Goal: Task Accomplishment & Management: Manage account settings

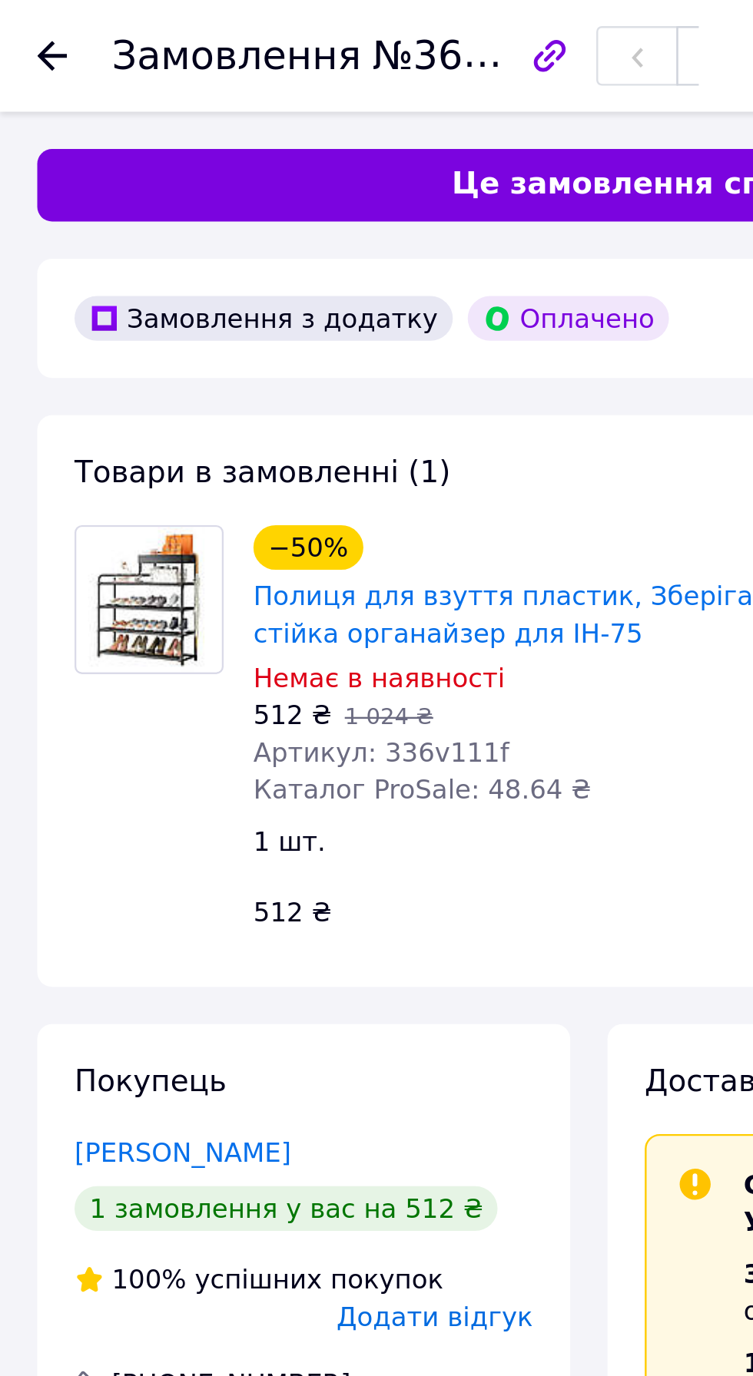
click at [18, 26] on icon at bounding box center [21, 23] width 12 height 12
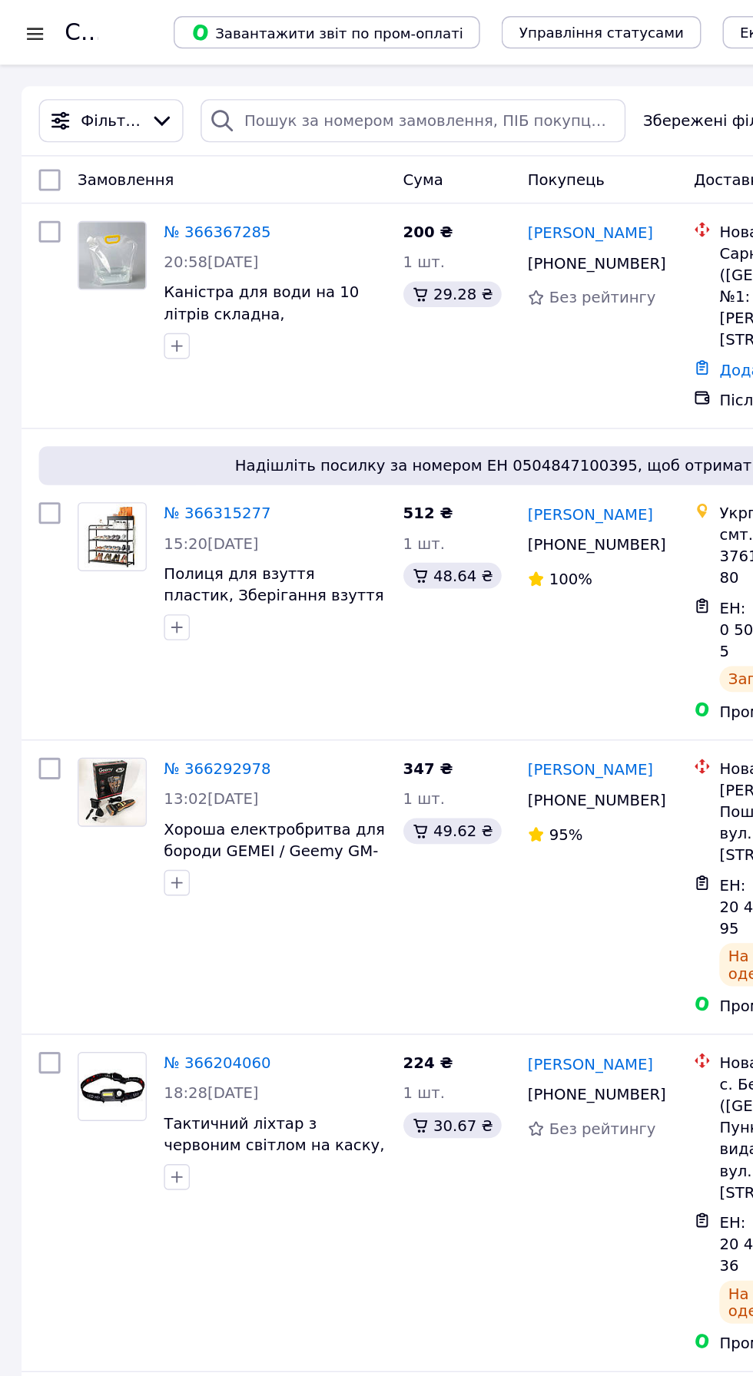
click at [151, 167] on link "№ 366367285" at bounding box center [155, 165] width 76 height 12
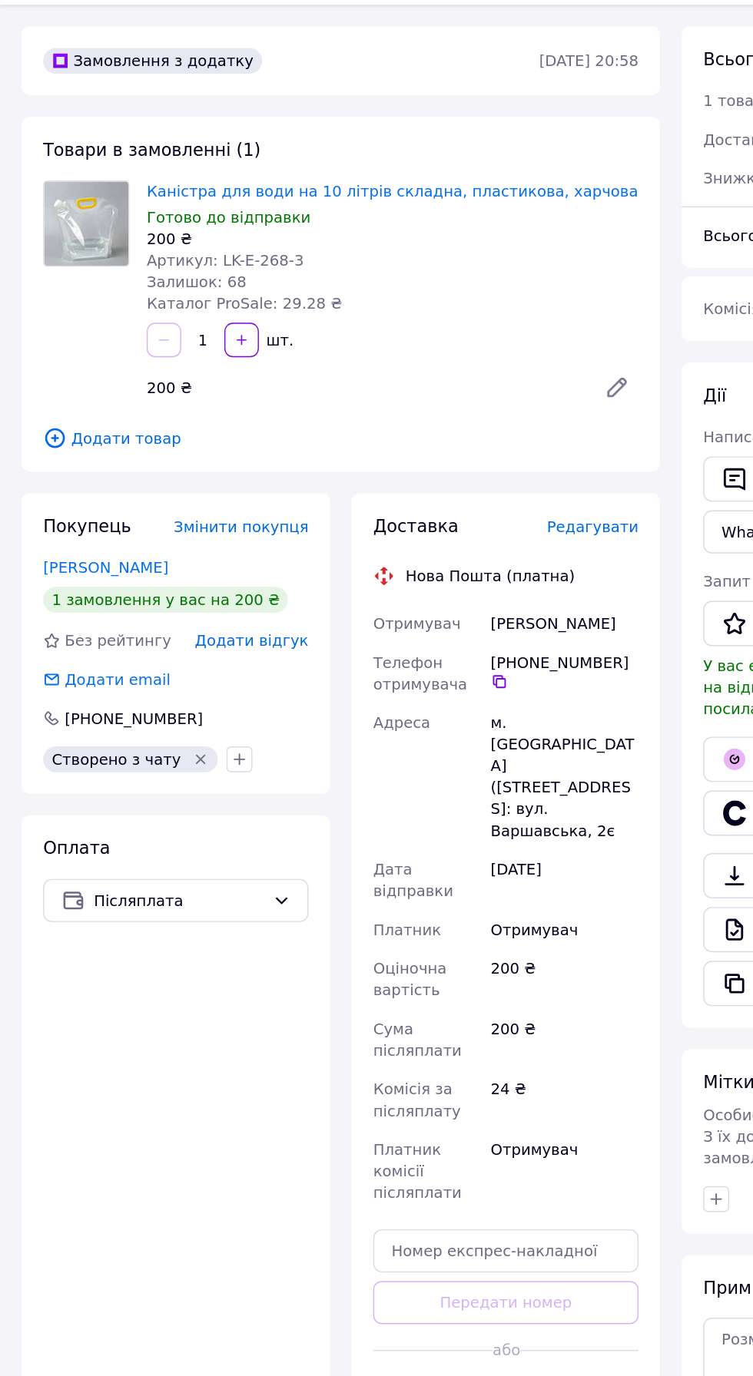
click at [426, 419] on span "Редагувати" at bounding box center [421, 418] width 65 height 12
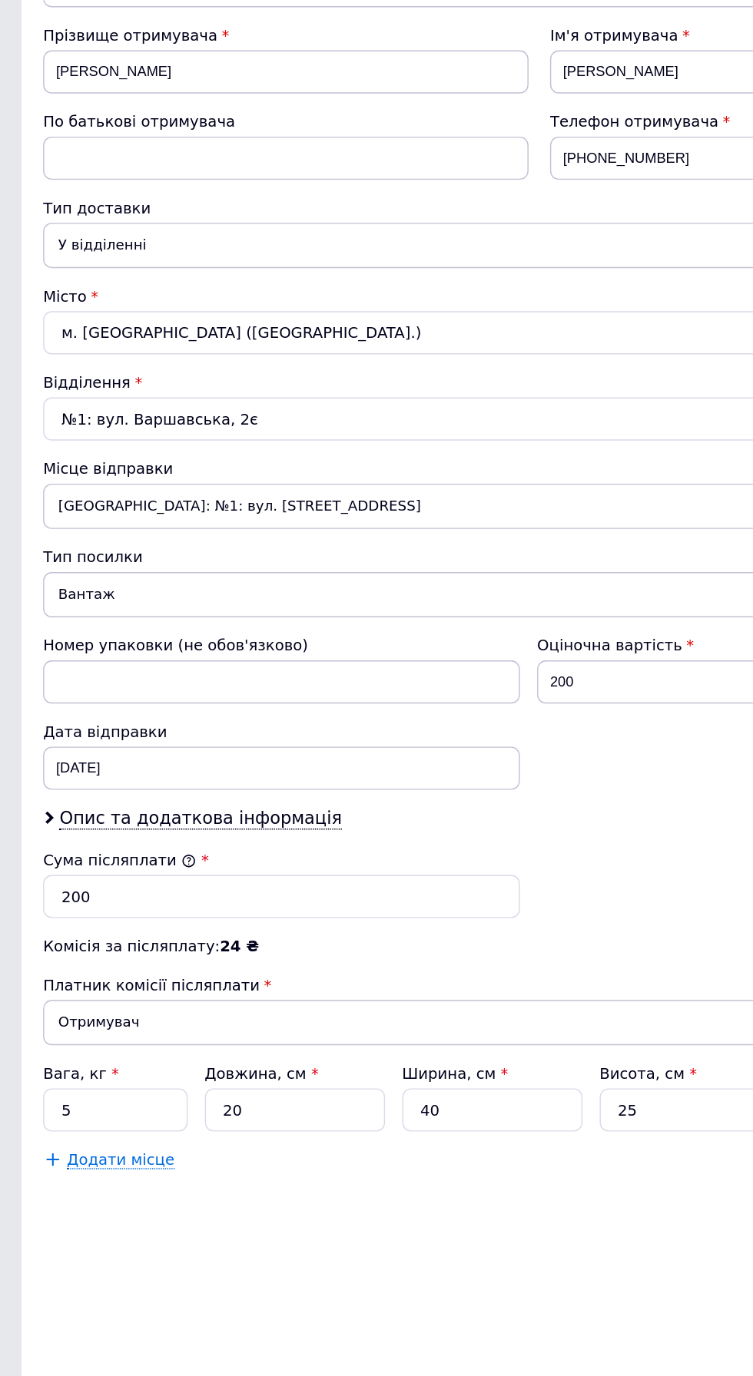
click at [276, 545] on span "Нововолинськ: №1: вул. Луцька, 25" at bounding box center [376, 529] width 691 height 32
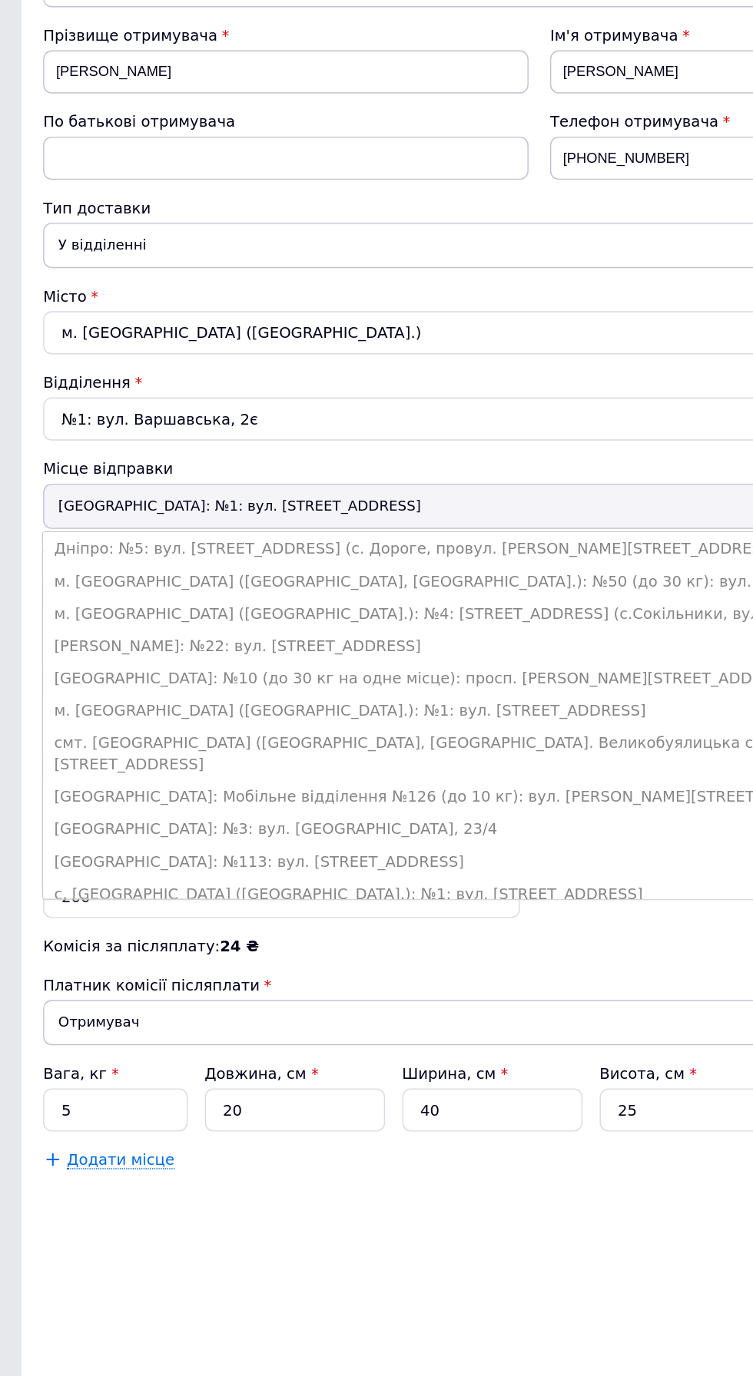
click at [258, 617] on li "м. Львів (Львівська обл.): №4: Трускавецька, 15 (с.Сокільники, вул. Львівська б…" at bounding box center [376, 605] width 691 height 23
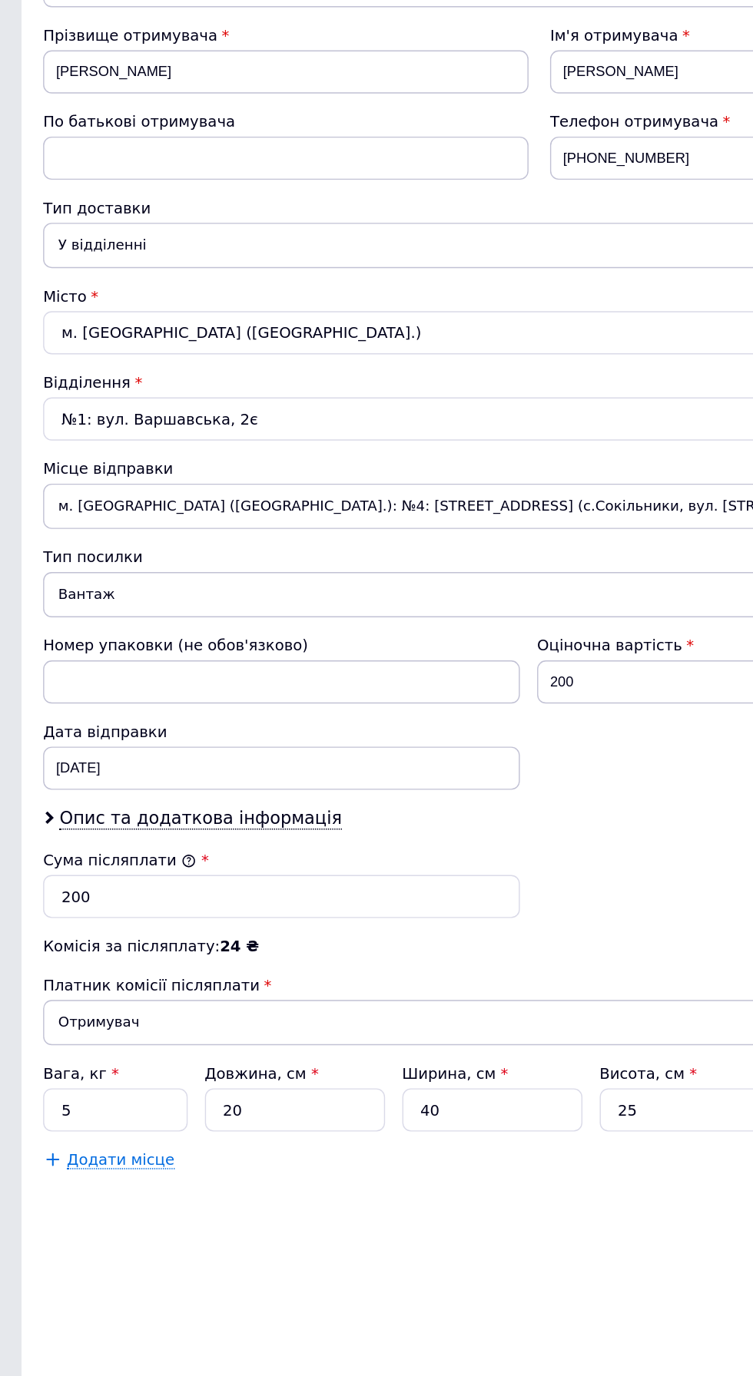
click at [283, 545] on span "м. Львів (Львівська обл.): №4: Трускавецька, 15 (с.Сокільники, вул. Львівська б…" at bounding box center [376, 529] width 691 height 32
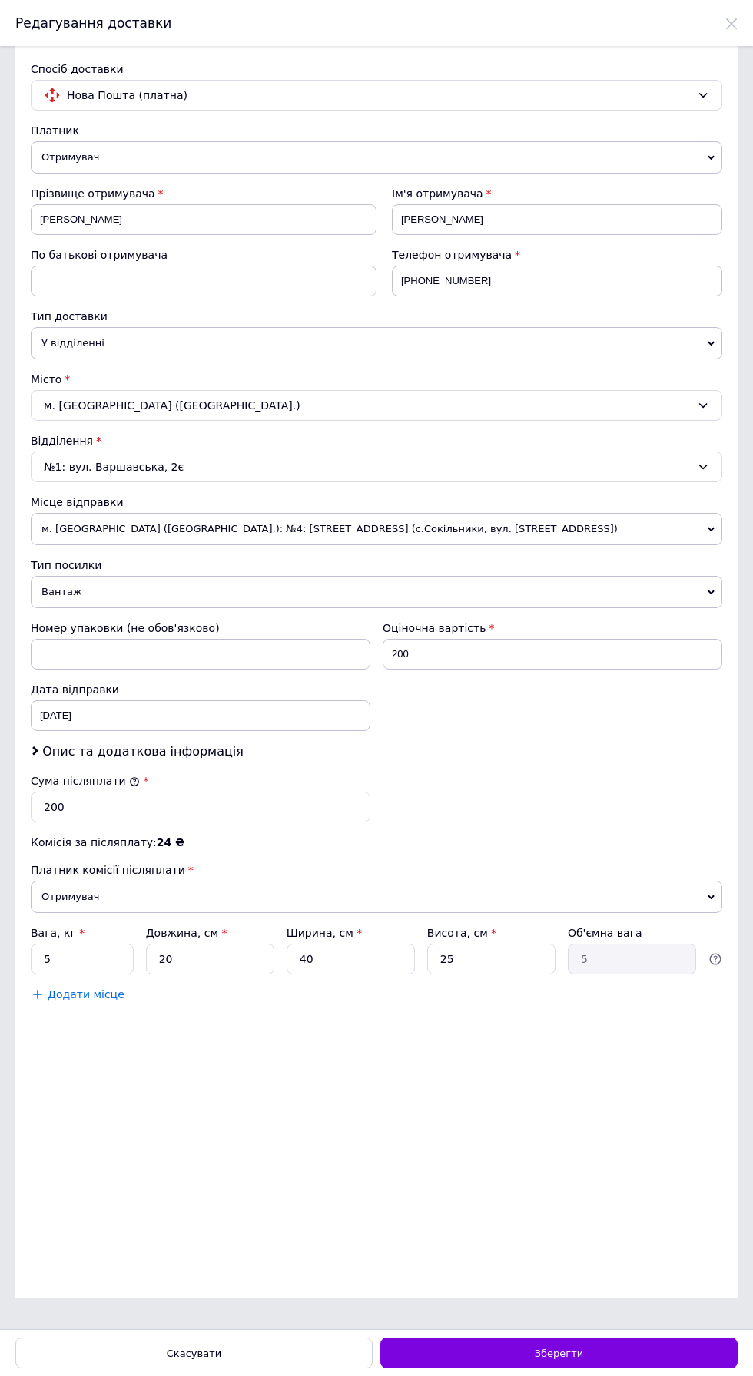
click at [335, 545] on span "м. Львів (Львівська обл.): №4: Трускавецька, 15 (с.Сокільники, вул. Львівська б…" at bounding box center [376, 529] width 691 height 32
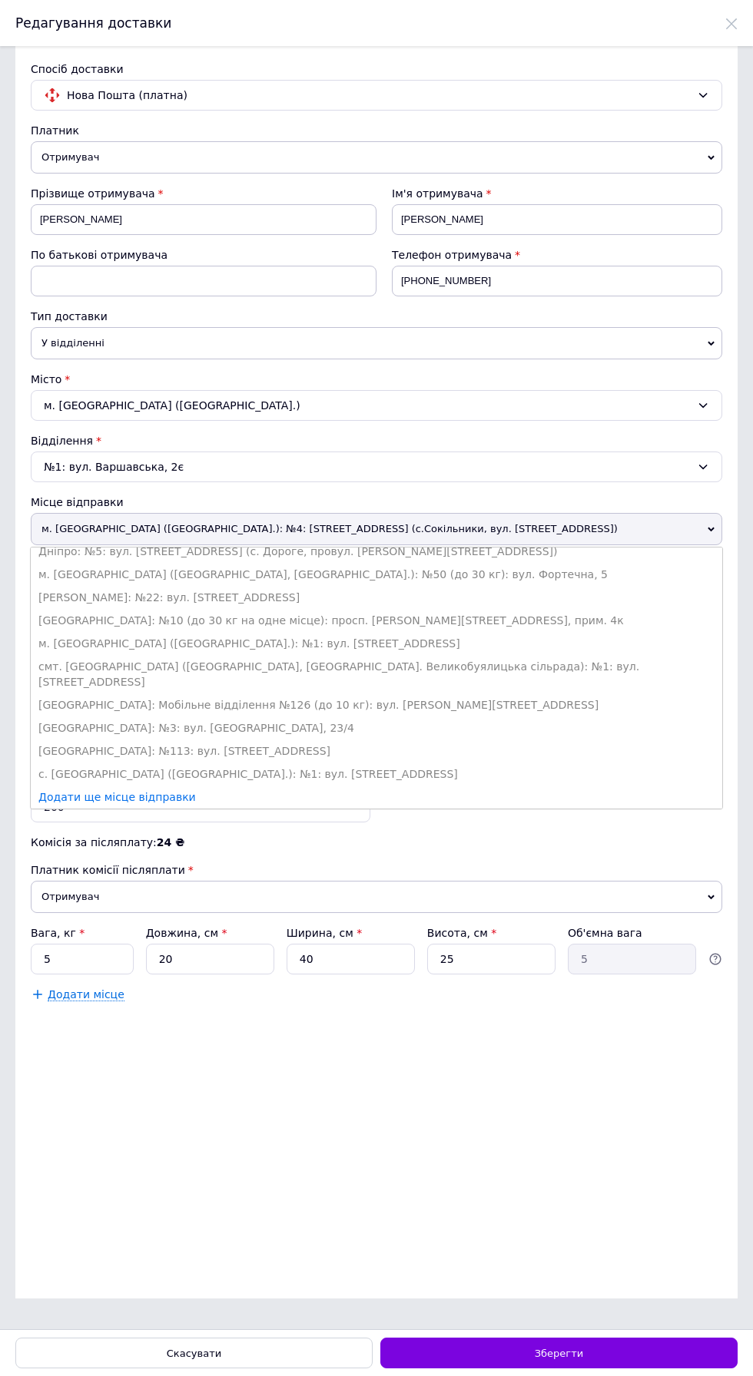
scroll to position [132, 0]
click at [363, 632] on li "Кам'янець-Подільський: №10 (до 30 кг на одне місце): просп. Грушевського, 31, с…" at bounding box center [376, 620] width 691 height 23
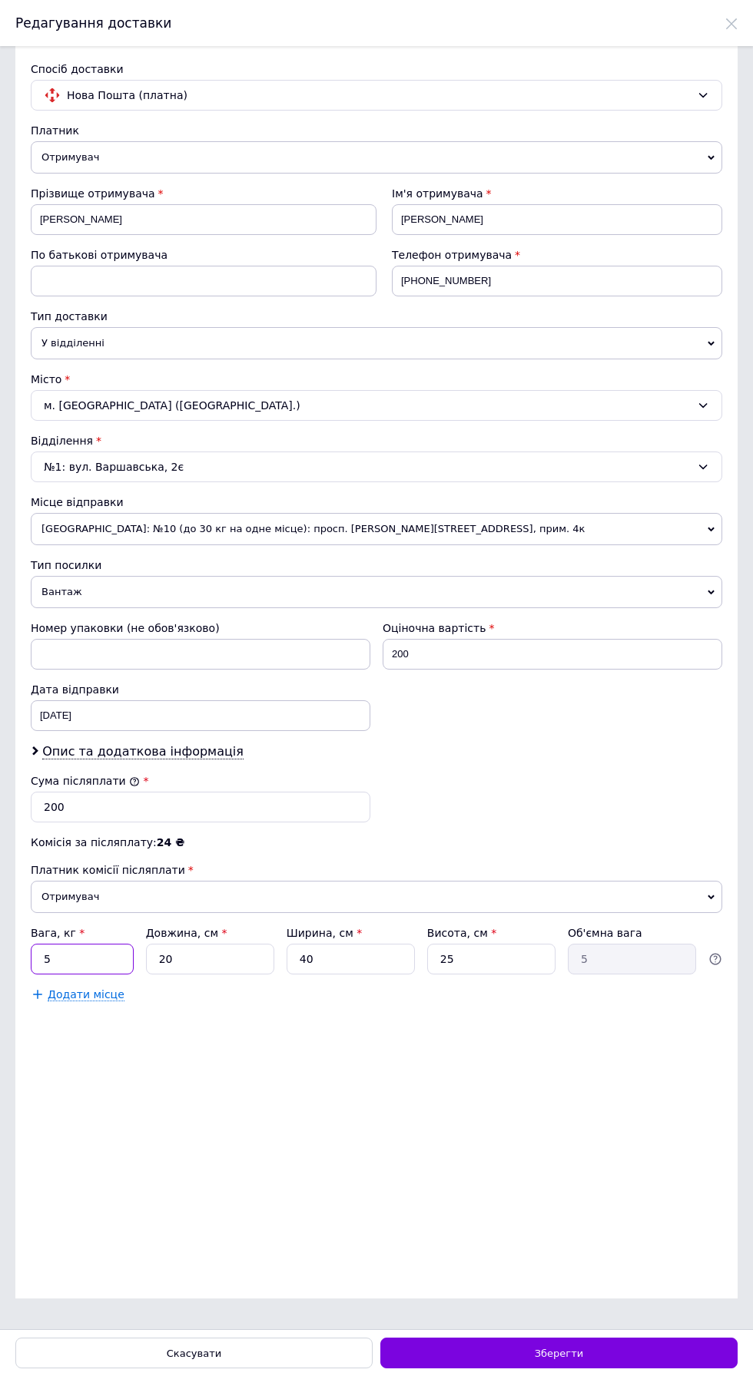
click at [97, 975] on input "5" at bounding box center [82, 959] width 103 height 31
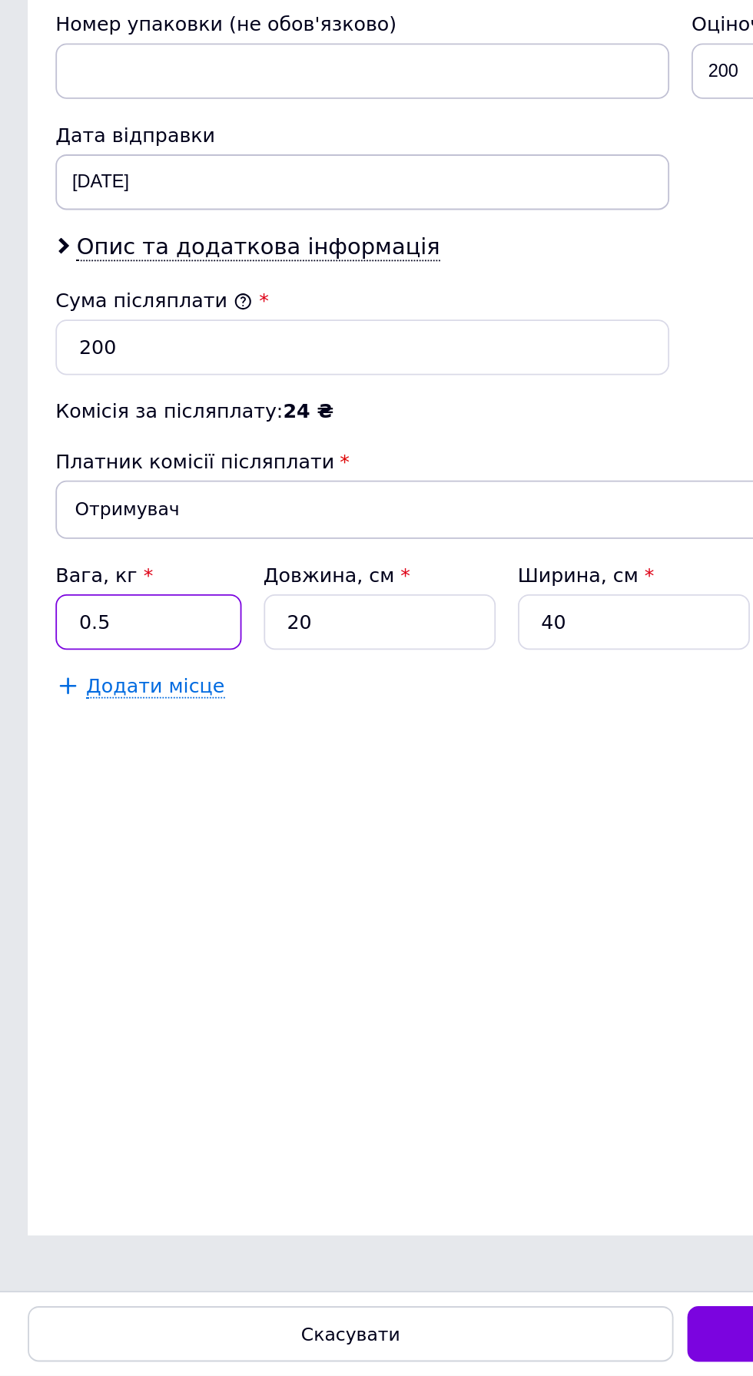
scroll to position [0, 0]
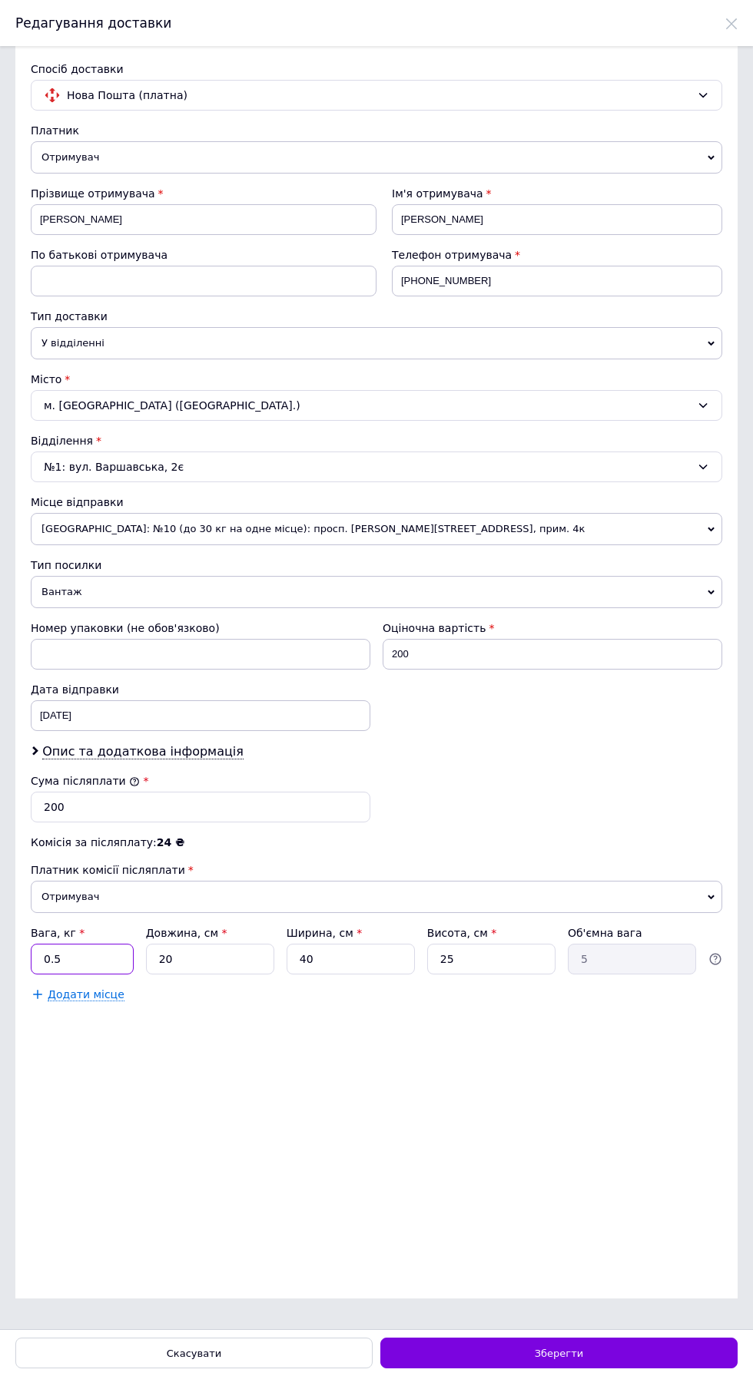
type input "0.5"
click at [601, 1353] on div "Зберегти" at bounding box center [558, 1353] width 357 height 31
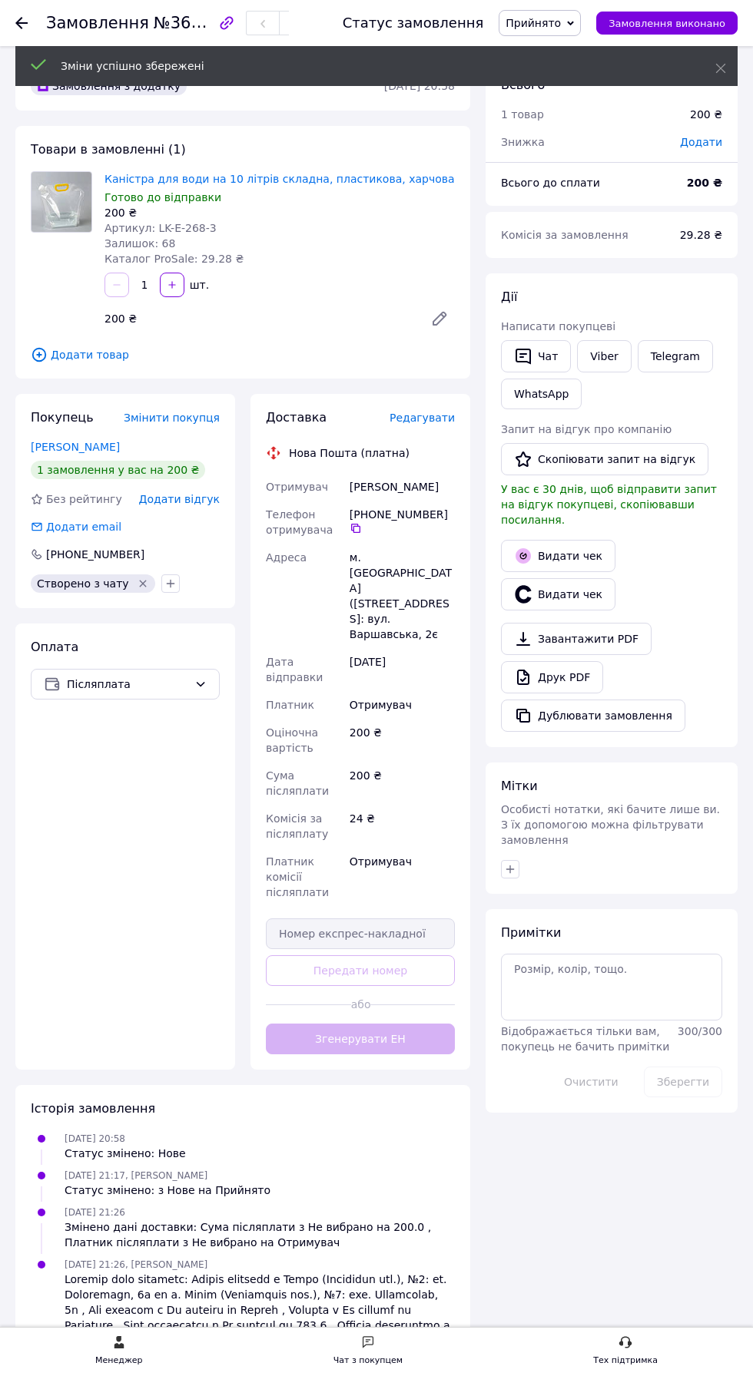
scroll to position [3, 0]
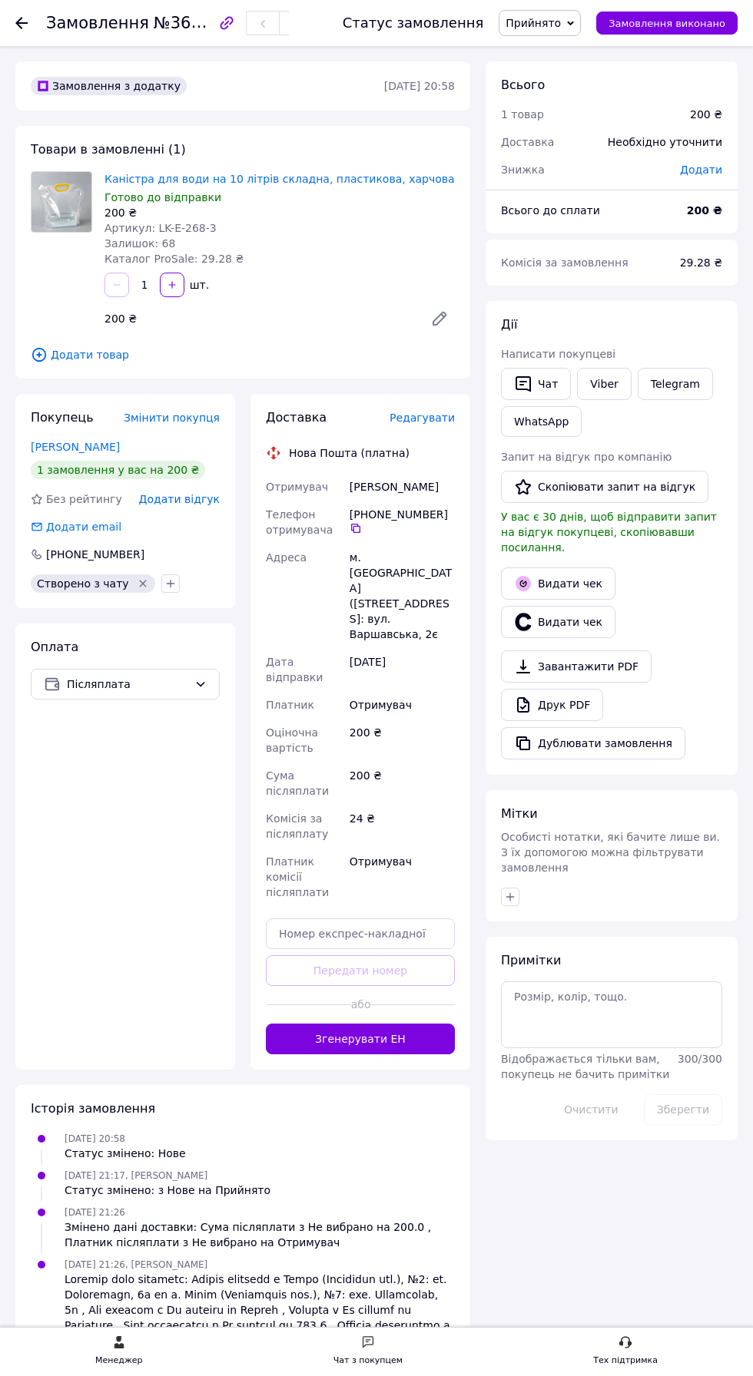
click at [387, 1024] on button "Згенерувати ЕН" at bounding box center [360, 1039] width 189 height 31
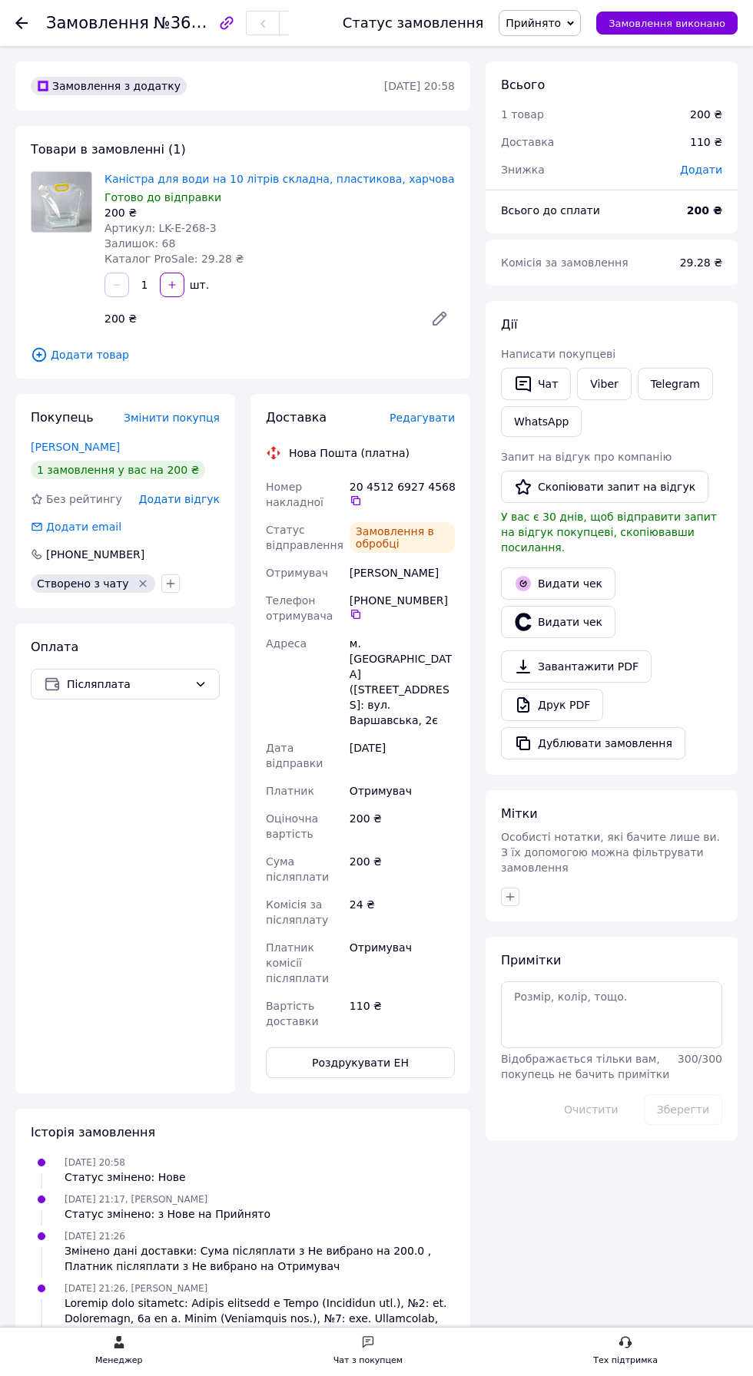
scroll to position [40, 0]
click at [369, 1048] on button "Роздрукувати ЕН" at bounding box center [360, 1063] width 189 height 31
